Goal: Check status

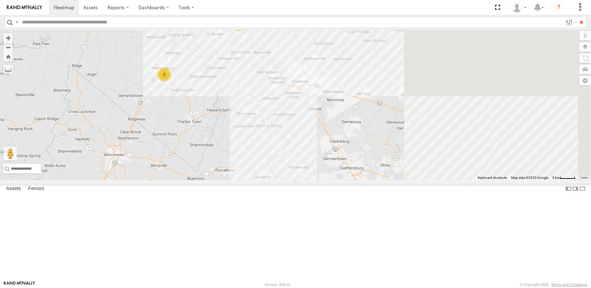
drag, startPoint x: 510, startPoint y: 246, endPoint x: 346, endPoint y: 119, distance: 207.8
click at [346, 119] on div "3 09N - RICK 17 - JEFF 2 12N - KAREN WESTSTAR 16 - DEAN 07 CAT 10 - JERRY" at bounding box center [295, 105] width 591 height 150
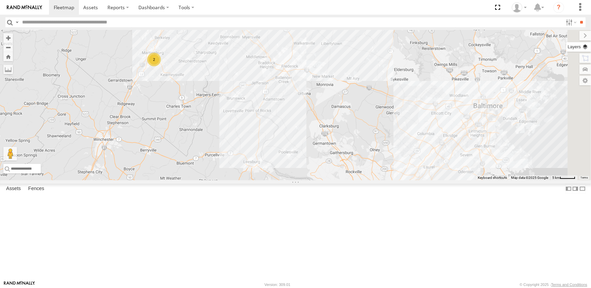
click at [582, 45] on label at bounding box center [578, 47] width 25 height 10
click at [0, 0] on span "Overlays" at bounding box center [0, 0] width 0 height 0
drag, startPoint x: 528, startPoint y: 47, endPoint x: 499, endPoint y: 46, distance: 28.3
click at [566, 46] on label at bounding box center [578, 47] width 25 height 10
click at [0, 0] on span "Overlays" at bounding box center [0, 0] width 0 height 0
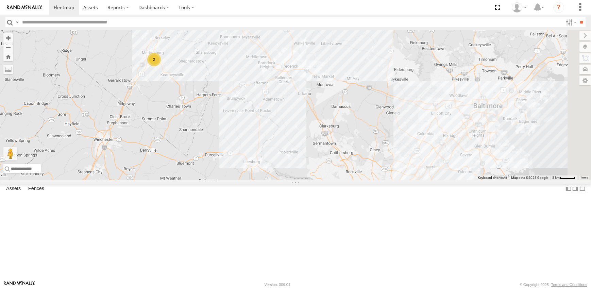
click at [0, 0] on span "Traffic" at bounding box center [0, 0] width 0 height 0
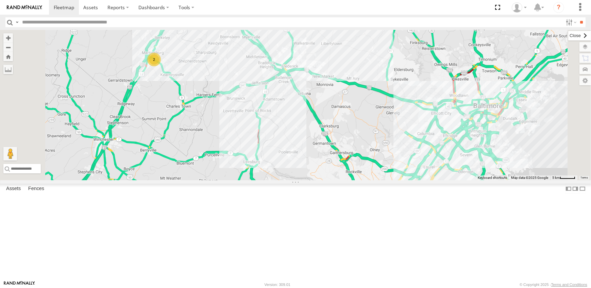
click at [568, 36] on label at bounding box center [579, 36] width 23 height 10
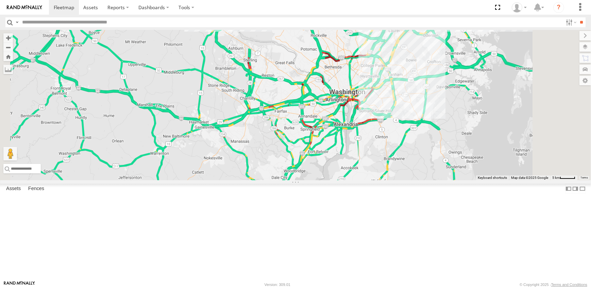
drag, startPoint x: 453, startPoint y: 252, endPoint x: 418, endPoint y: 109, distance: 146.9
click at [418, 109] on div "3 09N - RICK 17 - JEFF 2 12N - KAREN WESTSTAR 16 - DEAN 07 CAT 10 - JERRY" at bounding box center [295, 105] width 591 height 150
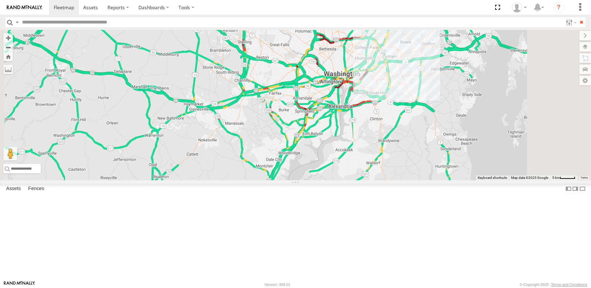
click at [0, 0] on link at bounding box center [0, 0] width 0 height 0
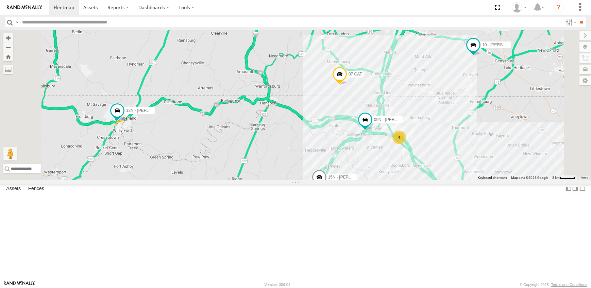
click at [0, 0] on link at bounding box center [0, 0] width 0 height 0
click at [347, 85] on span at bounding box center [339, 76] width 15 height 18
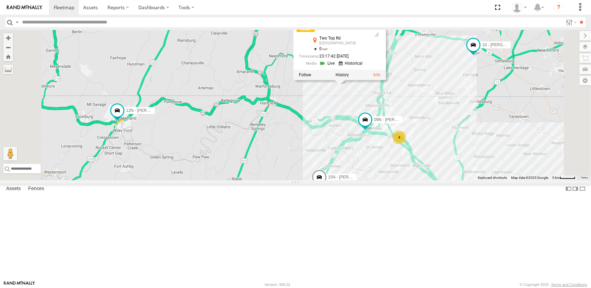
click at [430, 143] on div "4 09N - [PERSON_NAME] 14 - [PERSON_NAME] 12N - [PERSON_NAME] 15N - [PERSON_NAME…" at bounding box center [295, 105] width 591 height 150
